Goal: Transaction & Acquisition: Purchase product/service

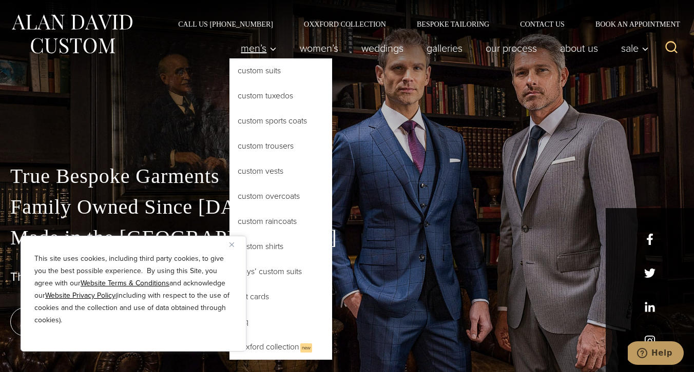
click at [253, 53] on span "Men’s" at bounding box center [259, 48] width 36 height 10
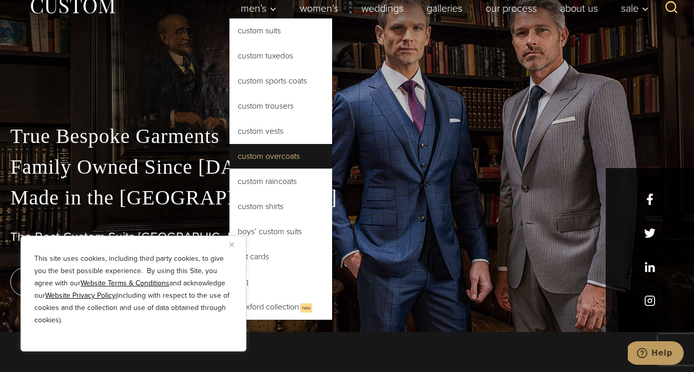
scroll to position [42, 0]
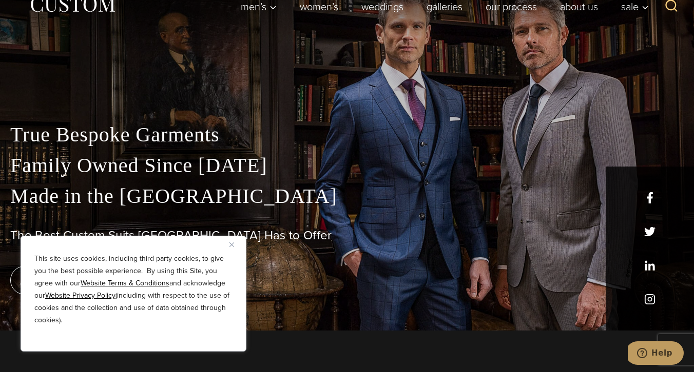
click at [238, 240] on button "Close" at bounding box center [235, 245] width 12 height 12
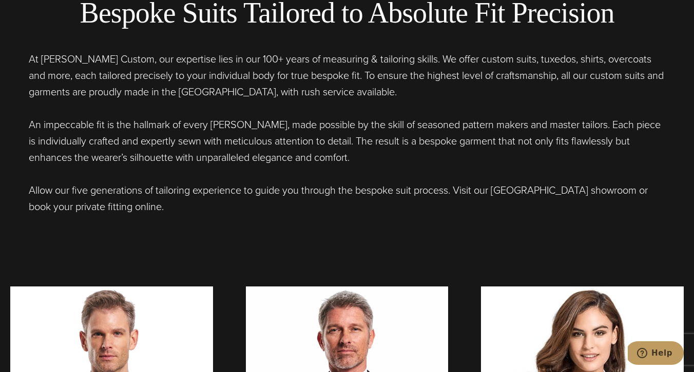
scroll to position [730, 0]
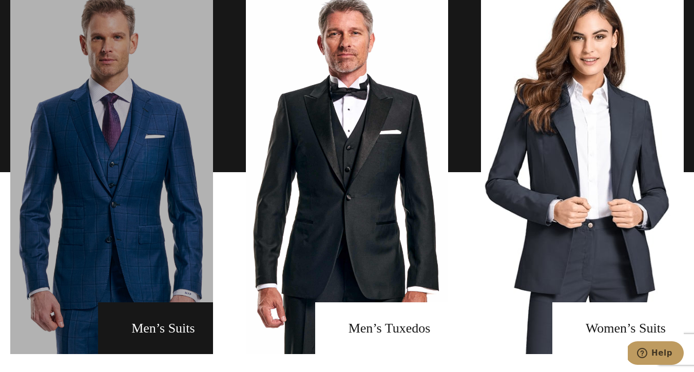
click at [125, 214] on link "men's suits" at bounding box center [111, 172] width 203 height 364
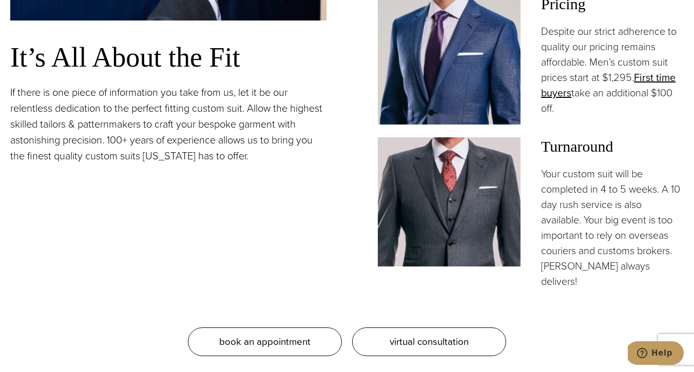
scroll to position [914, 0]
